Goal: Find specific page/section: Find specific page/section

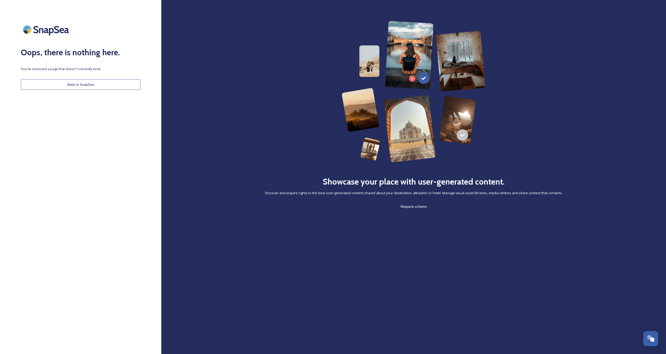
click at [80, 85] on button "Back to SnapSea" at bounding box center [81, 84] width 120 height 11
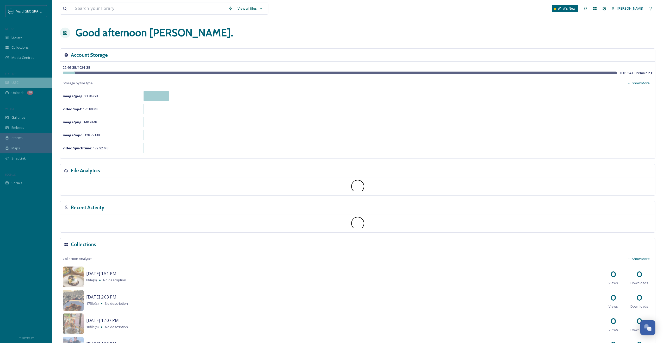
click at [25, 81] on div "UGC" at bounding box center [26, 83] width 52 height 10
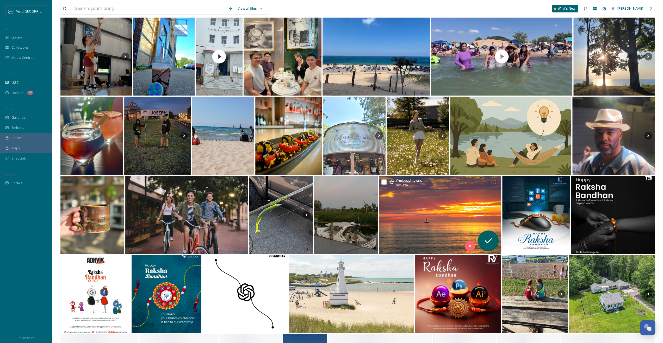
scroll to position [1005, 0]
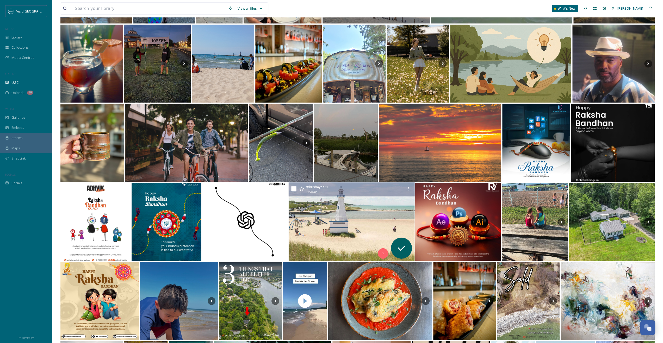
click at [365, 220] on img at bounding box center [351, 222] width 126 height 79
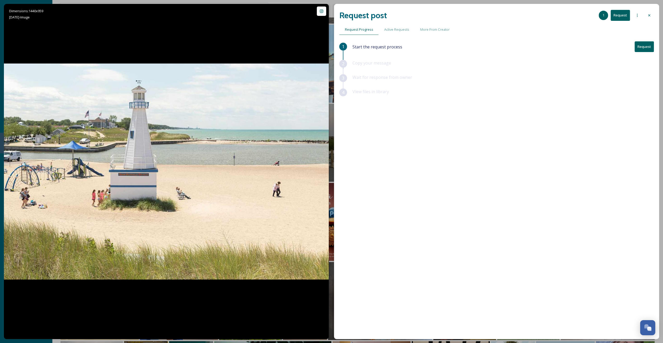
drag, startPoint x: 659, startPoint y: 10, endPoint x: 653, endPoint y: 15, distance: 7.2
click at [659, 10] on div "Dimensions: 1440 x 959 [DATE] - Image @ krishayes21 Posted [DATE] View Post At …" at bounding box center [331, 171] width 663 height 343
click at [653, 15] on div at bounding box center [648, 15] width 9 height 9
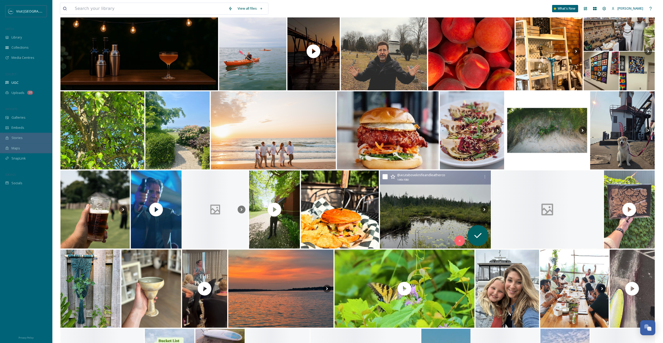
scroll to position [2255, 0]
